Goal: Information Seeking & Learning: Learn about a topic

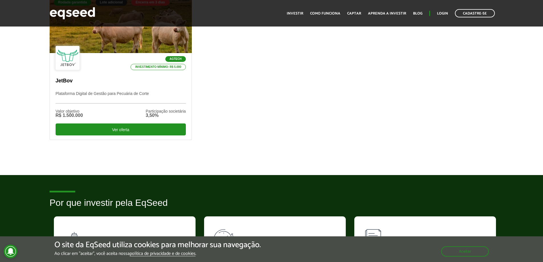
scroll to position [114, 0]
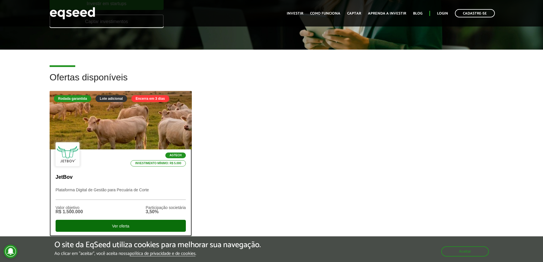
click at [153, 227] on div "Ver oferta" at bounding box center [121, 226] width 130 height 12
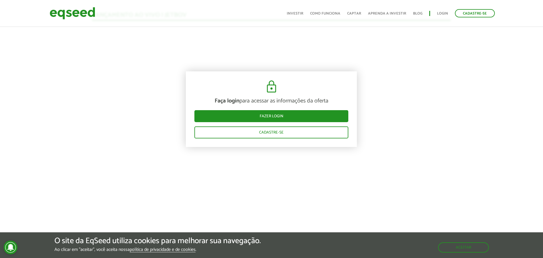
scroll to position [624, 0]
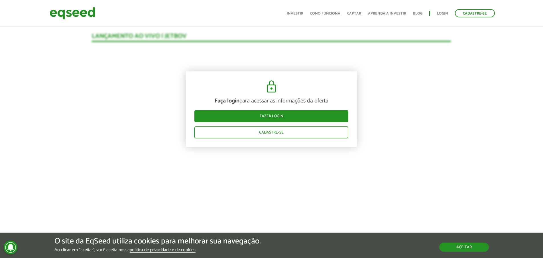
click at [459, 244] on button "Aceitar" at bounding box center [464, 246] width 50 height 9
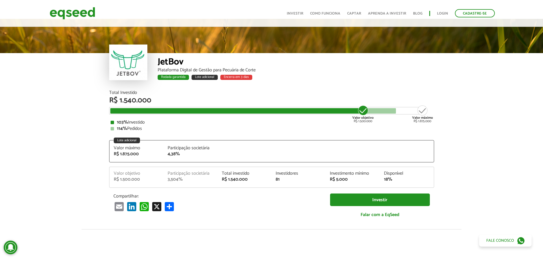
scroll to position [0, 0]
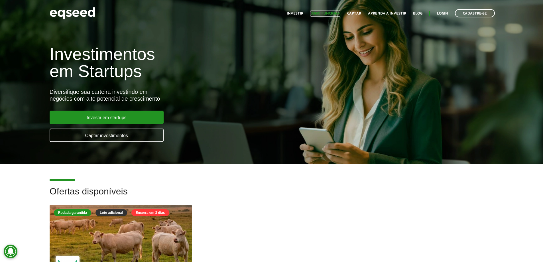
click at [320, 12] on link "Como funciona" at bounding box center [325, 14] width 30 height 4
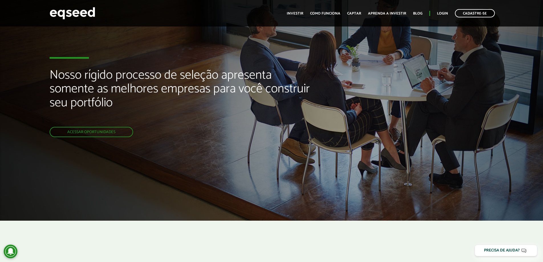
scroll to position [29, 0]
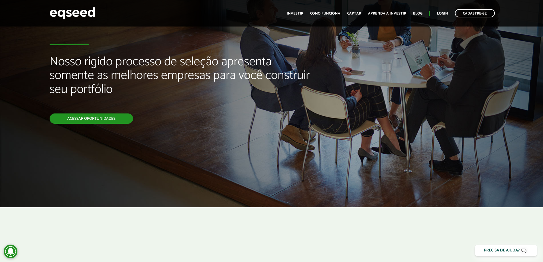
click at [125, 118] on link "Acessar oportunidades" at bounding box center [92, 118] width 84 height 10
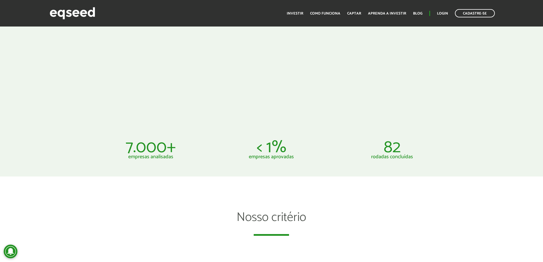
scroll to position [271, 0]
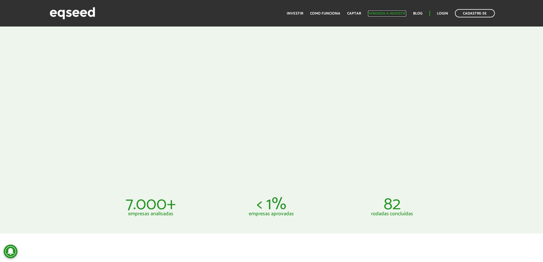
click at [398, 15] on link "Aprenda a investir" at bounding box center [387, 14] width 38 height 4
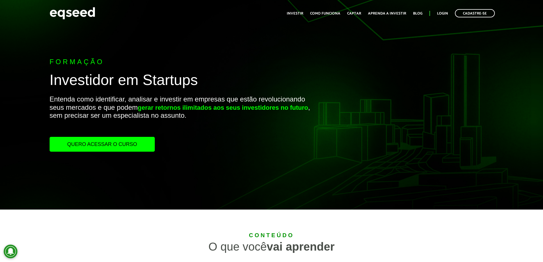
click at [93, 145] on link "Quero acessar o curso" at bounding box center [102, 144] width 105 height 15
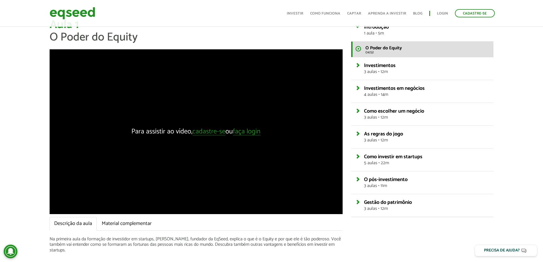
scroll to position [143, 0]
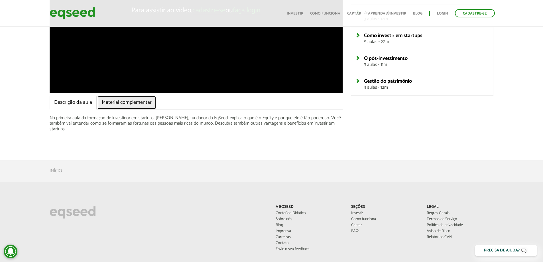
click at [120, 104] on link "Material complementar" at bounding box center [126, 103] width 59 height 14
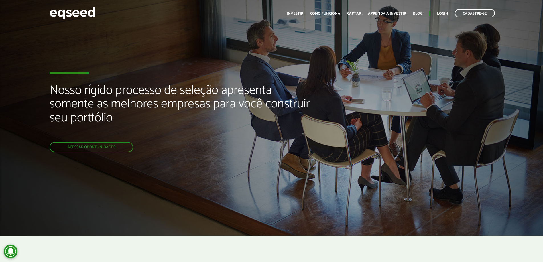
scroll to position [271, 0]
